Goal: Information Seeking & Learning: Learn about a topic

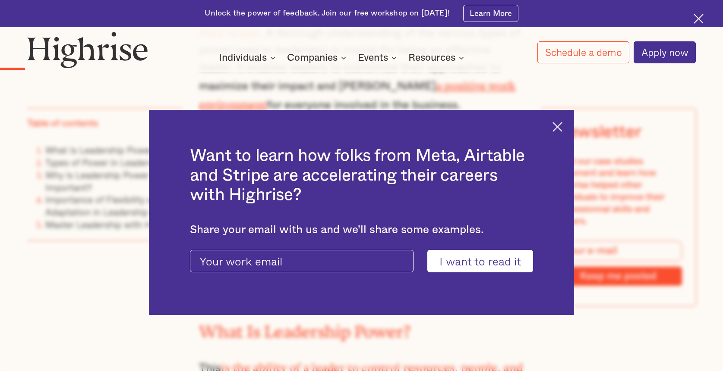
scroll to position [823, 0]
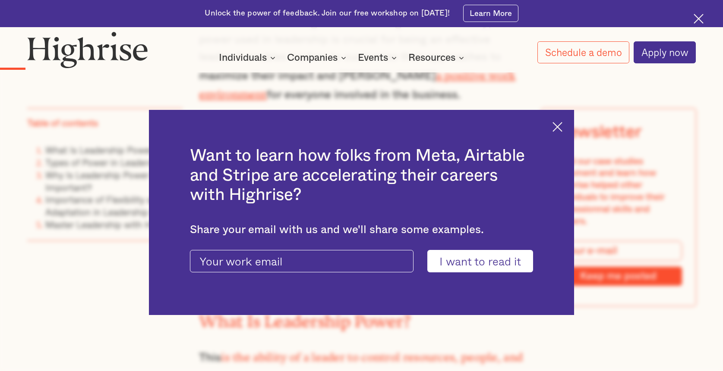
click at [553, 128] on img at bounding box center [557, 127] width 10 height 10
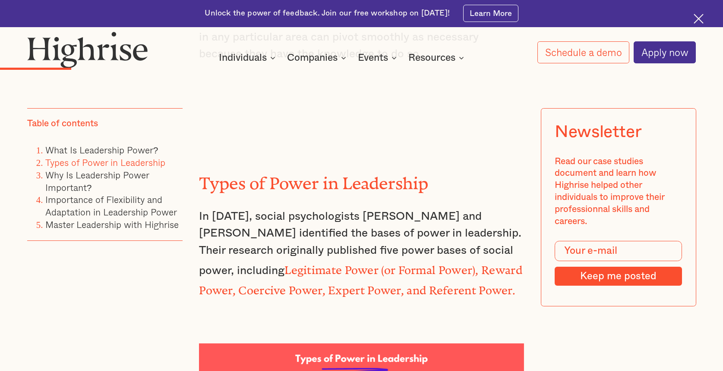
scroll to position [1320, 0]
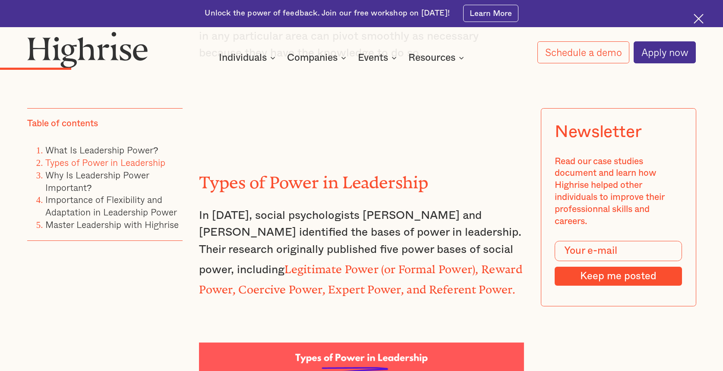
click at [345, 208] on p "In [DATE], social psychologists [PERSON_NAME] and [PERSON_NAME] identified the …" at bounding box center [361, 253] width 324 height 91
drag, startPoint x: 321, startPoint y: 234, endPoint x: 426, endPoint y: 235, distance: 104.9
click at [426, 263] on strong "Legitimate Power (or Formal Power), Reward Power, Coercive Power, Expert Power,…" at bounding box center [360, 277] width 323 height 28
click at [498, 228] on p "In [DATE], social psychologists [PERSON_NAME] and [PERSON_NAME] identified the …" at bounding box center [361, 253] width 324 height 91
click at [501, 224] on p "In [DATE], social psychologists [PERSON_NAME] and [PERSON_NAME] identified the …" at bounding box center [361, 253] width 324 height 91
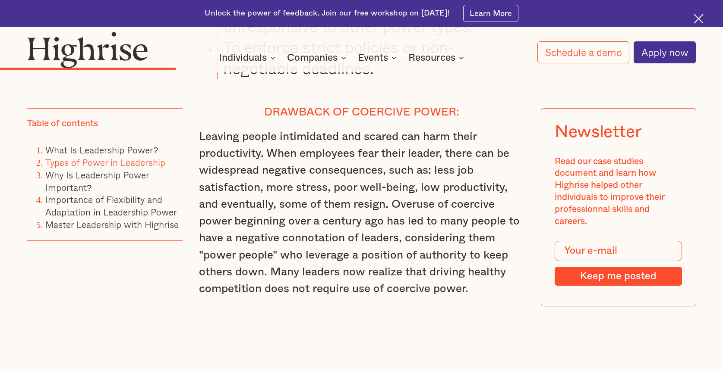
scroll to position [2467, 0]
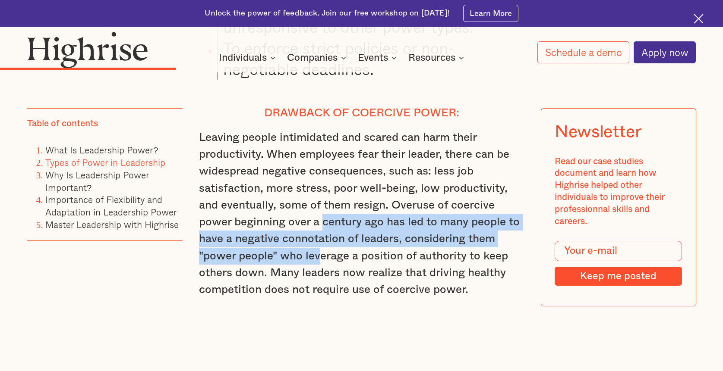
drag, startPoint x: 322, startPoint y: 161, endPoint x: 322, endPoint y: 192, distance: 31.1
click at [322, 192] on p "Leaving people intimidated and scared can harm their productivity. When employe…" at bounding box center [361, 214] width 324 height 170
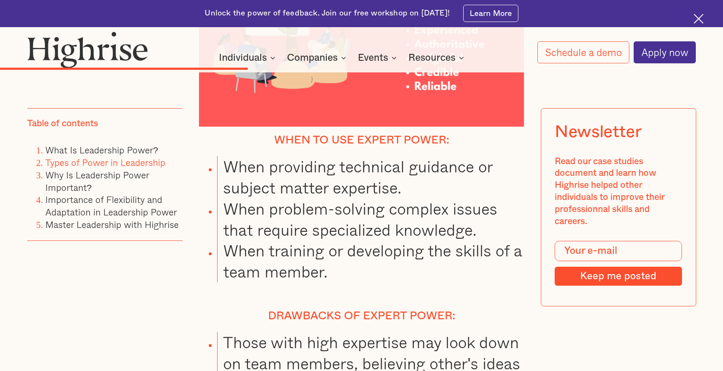
scroll to position [3319, 0]
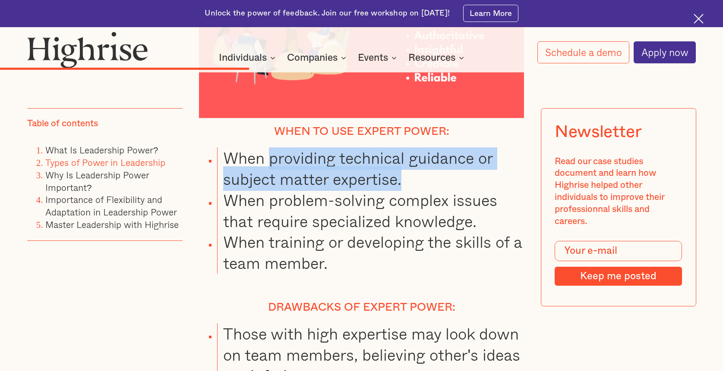
drag, startPoint x: 408, startPoint y: 104, endPoint x: 272, endPoint y: 88, distance: 136.7
click at [272, 148] on li "When providing technical guidance or subject matter expertise." at bounding box center [370, 169] width 307 height 42
copy li "providing technical guidance or subject matter expertise."
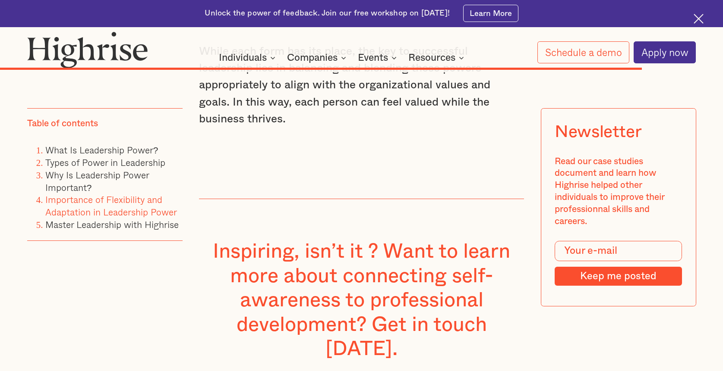
scroll to position [7931, 0]
